Goal: Information Seeking & Learning: Learn about a topic

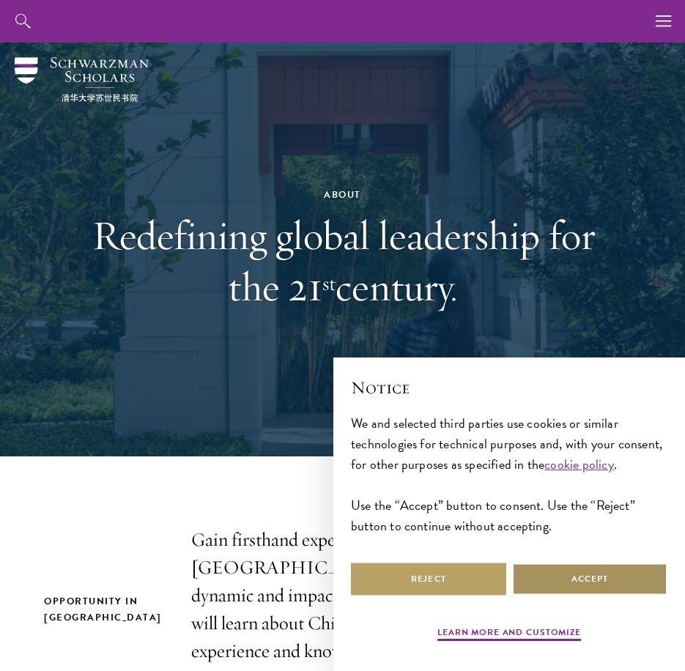
click at [581, 571] on button "Accept" at bounding box center [589, 578] width 155 height 33
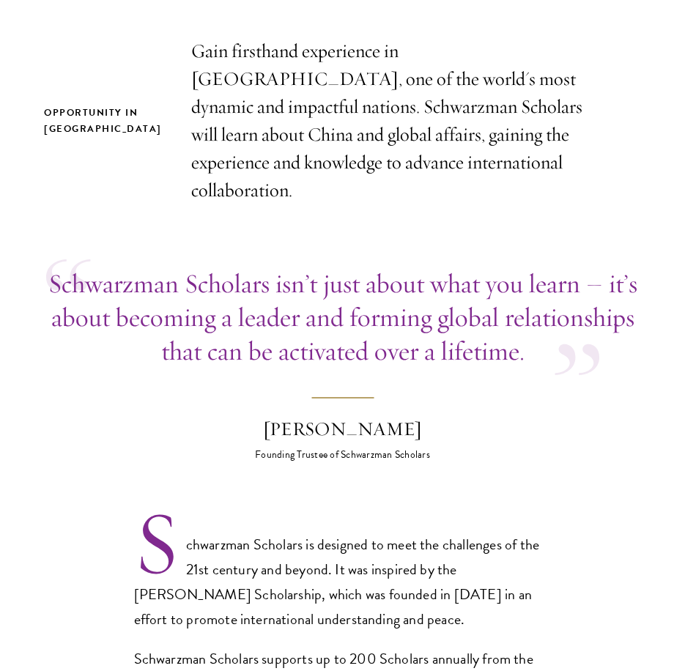
scroll to position [513, 0]
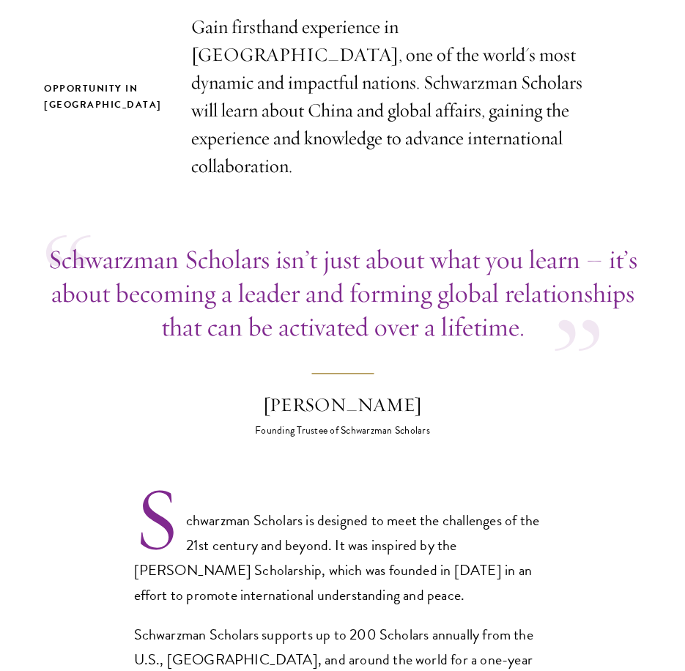
click at [204, 261] on p "Schwarzman Scholars isn’t just about what you learn – it’s about becoming a lea…" at bounding box center [342, 292] width 593 height 101
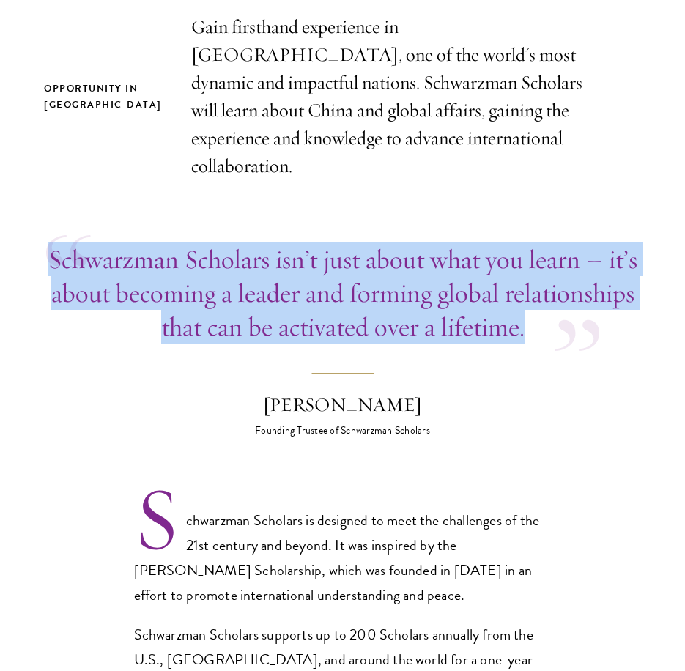
drag, startPoint x: 52, startPoint y: 238, endPoint x: 551, endPoint y: 315, distance: 504.6
click at [551, 315] on div "Schwarzman Scholars isn’t just about what you learn – it’s about becoming a lea…" at bounding box center [342, 292] width 593 height 101
click at [551, 315] on p "Schwarzman Scholars isn’t just about what you learn – it’s about becoming a lea…" at bounding box center [342, 292] width 593 height 101
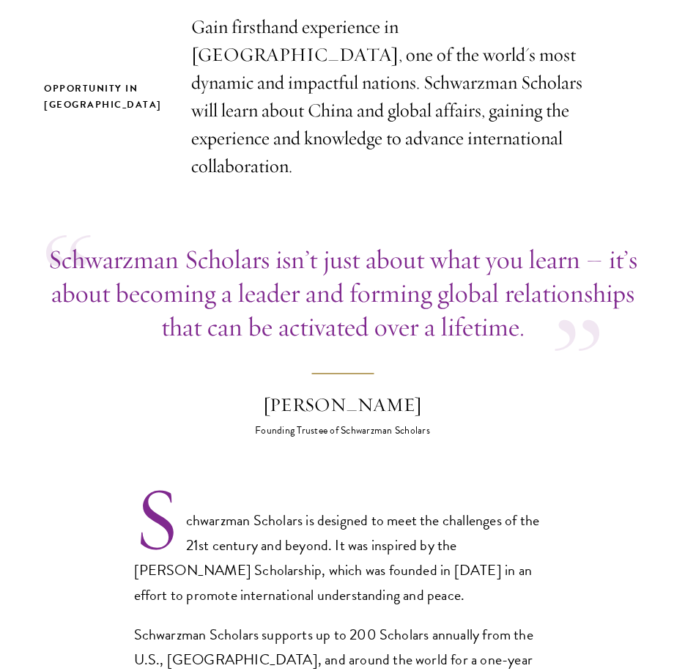
click at [407, 258] on p "Schwarzman Scholars isn’t just about what you learn – it’s about becoming a lea…" at bounding box center [342, 292] width 593 height 101
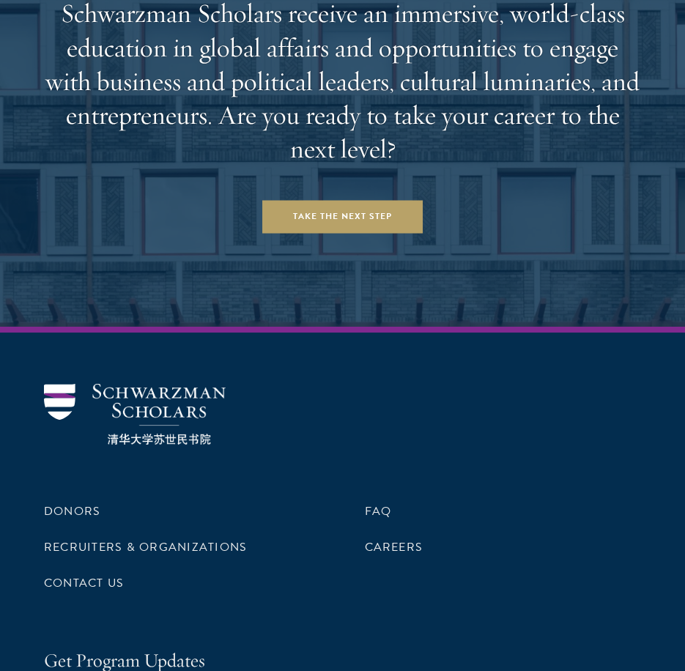
scroll to position [6225, 0]
